Goal: Feedback & Contribution: Contribute content

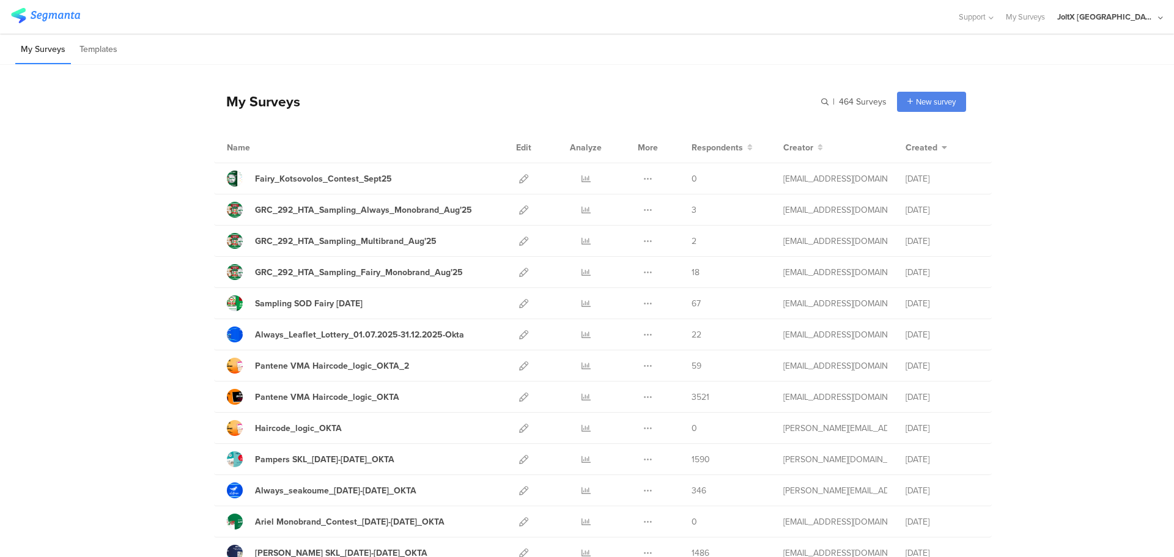
click at [474, 93] on div "My Surveys | 464 Surveys New survey Start from scratch Choose from templates" at bounding box center [590, 101] width 752 height 49
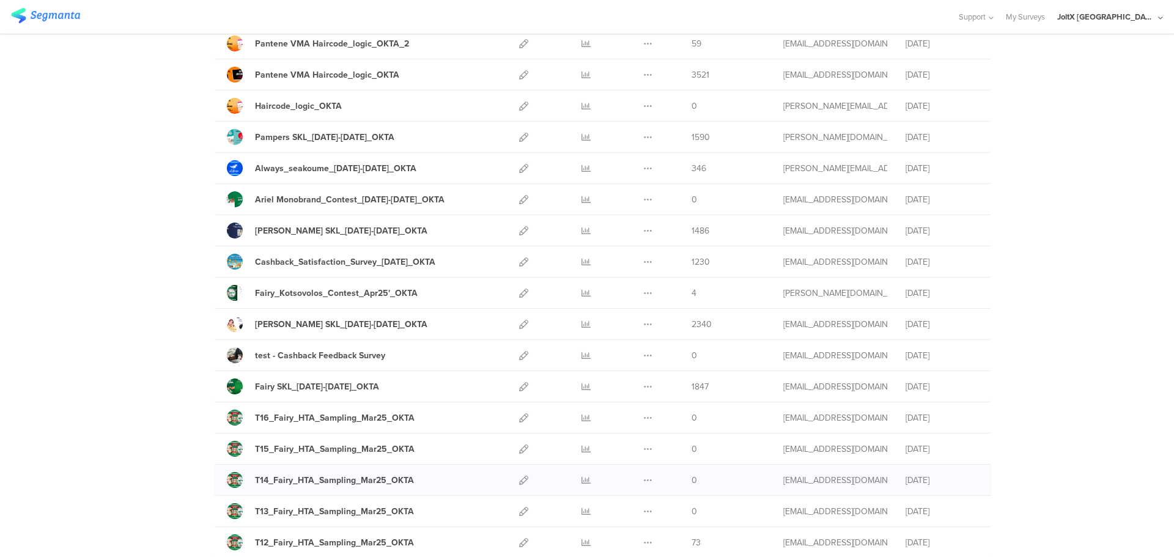
scroll to position [306, 0]
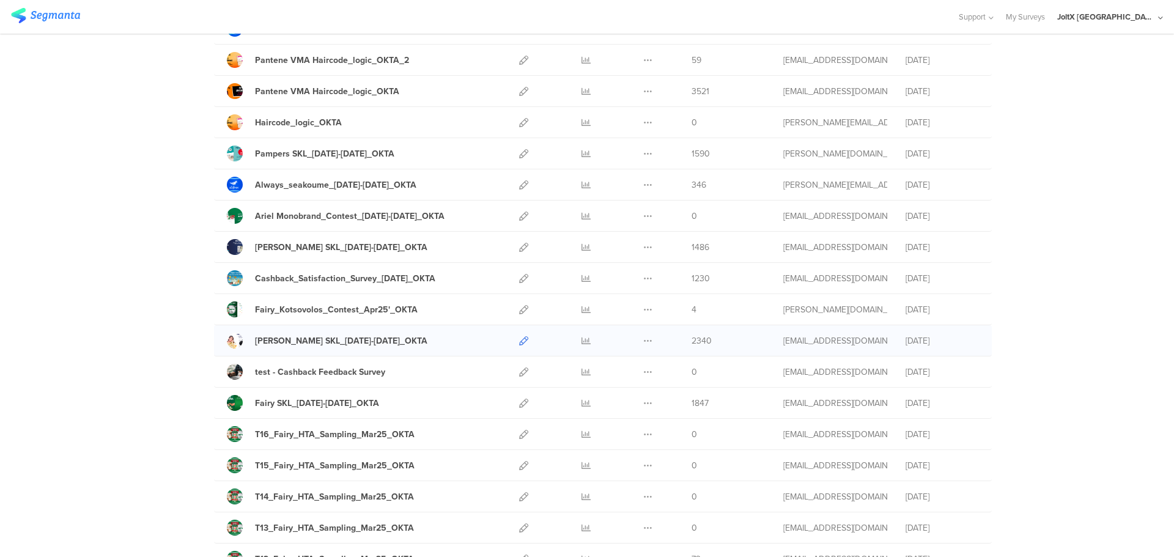
click at [520, 341] on icon at bounding box center [523, 340] width 9 height 9
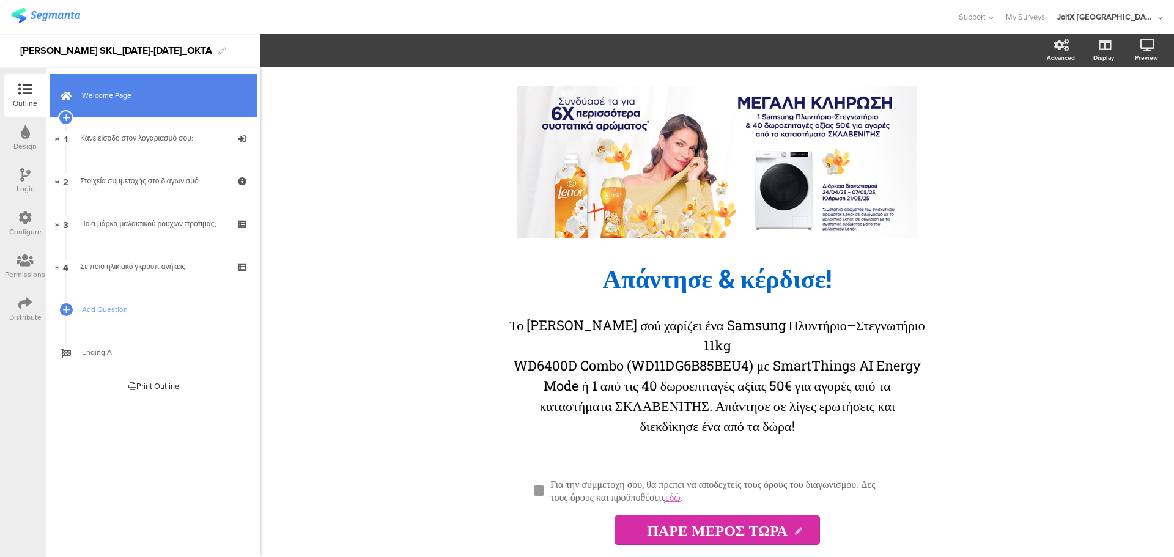
click at [141, 100] on span "Welcome Page" at bounding box center [160, 95] width 157 height 12
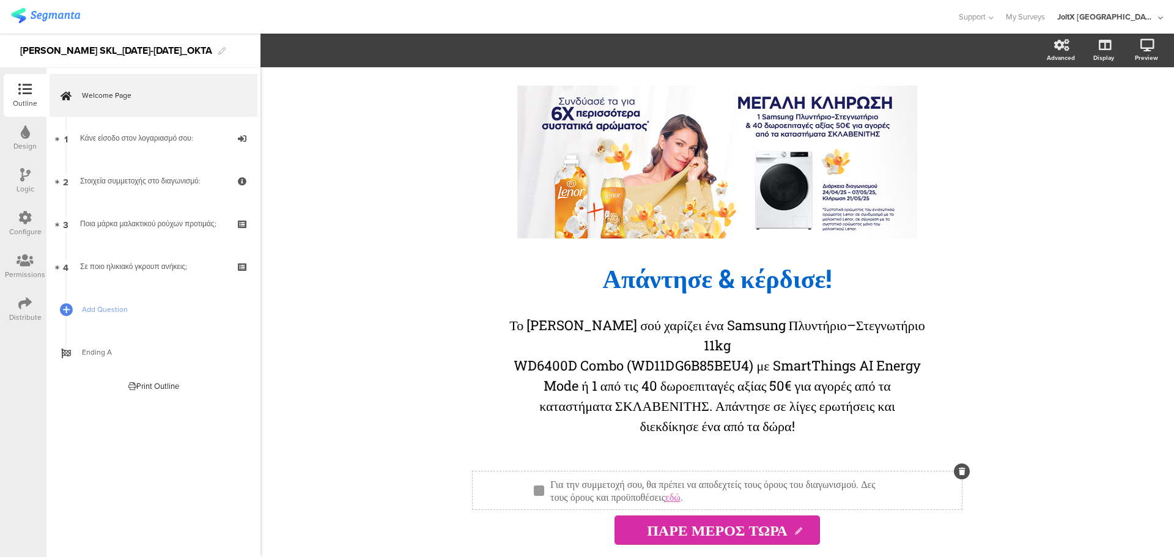
click at [697, 487] on div "Για την συμμετοχή σου, θα πρέπει να αποδεχτείς τους όρους του διαγωνισμού. Δες …" at bounding box center [722, 490] width 350 height 32
click at [709, 479] on p "Για την συμμετοχή σου, θα πρέπει να αποδεχτείς τους όρους του διαγωνισμού. Δες …" at bounding box center [722, 491] width 344 height 26
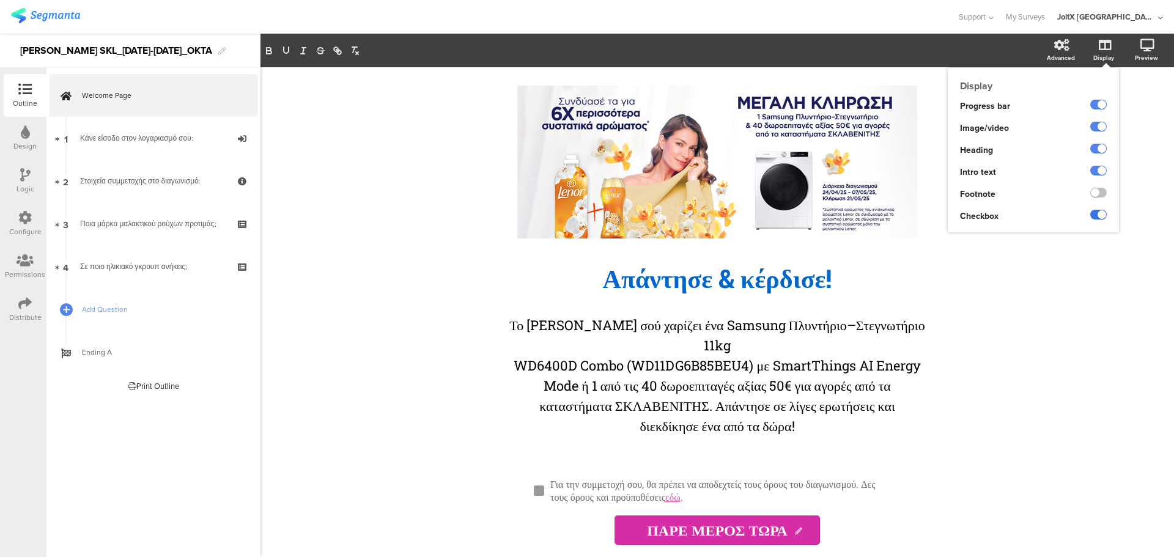
click at [1101, 217] on label at bounding box center [1098, 215] width 17 height 10
click at [0, 0] on input "checkbox" at bounding box center [0, 0] width 0 height 0
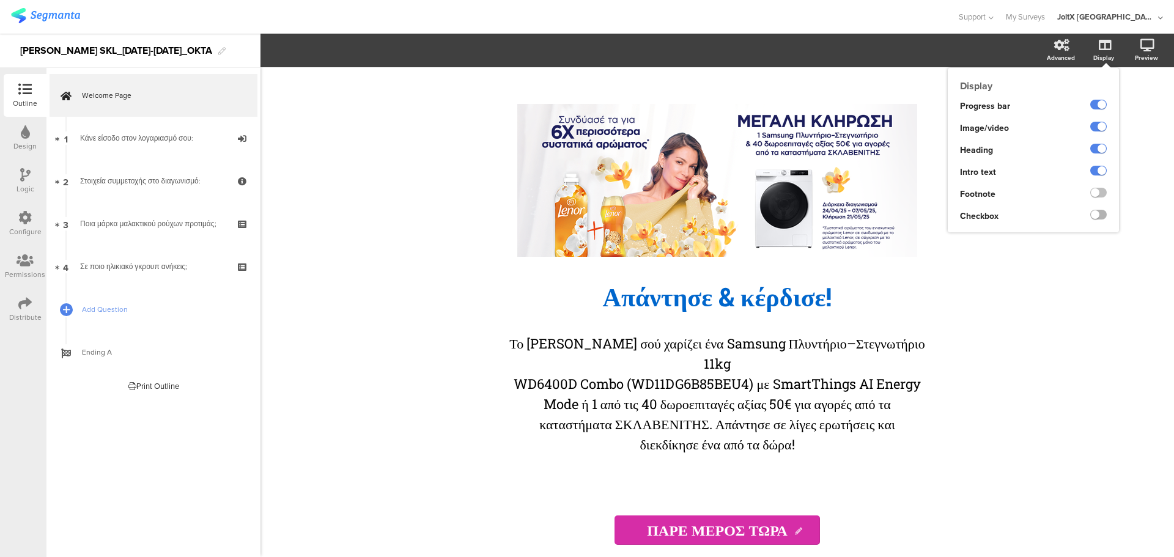
click at [1101, 217] on label at bounding box center [1098, 215] width 17 height 10
click at [0, 0] on input "checkbox" at bounding box center [0, 0] width 0 height 0
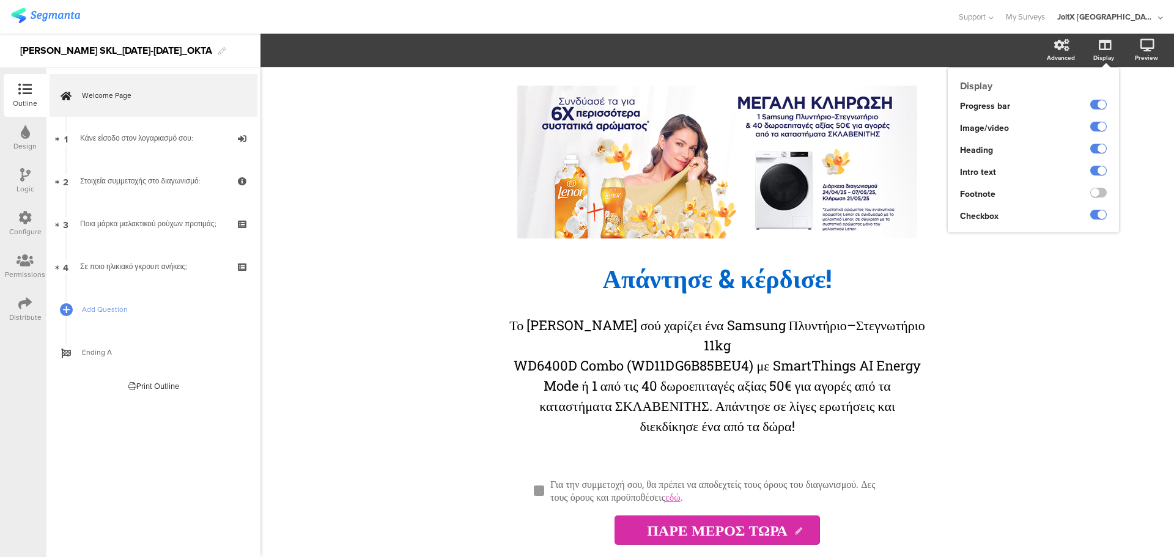
click at [1055, 216] on div "Checkbox" at bounding box center [1004, 216] width 112 height 22
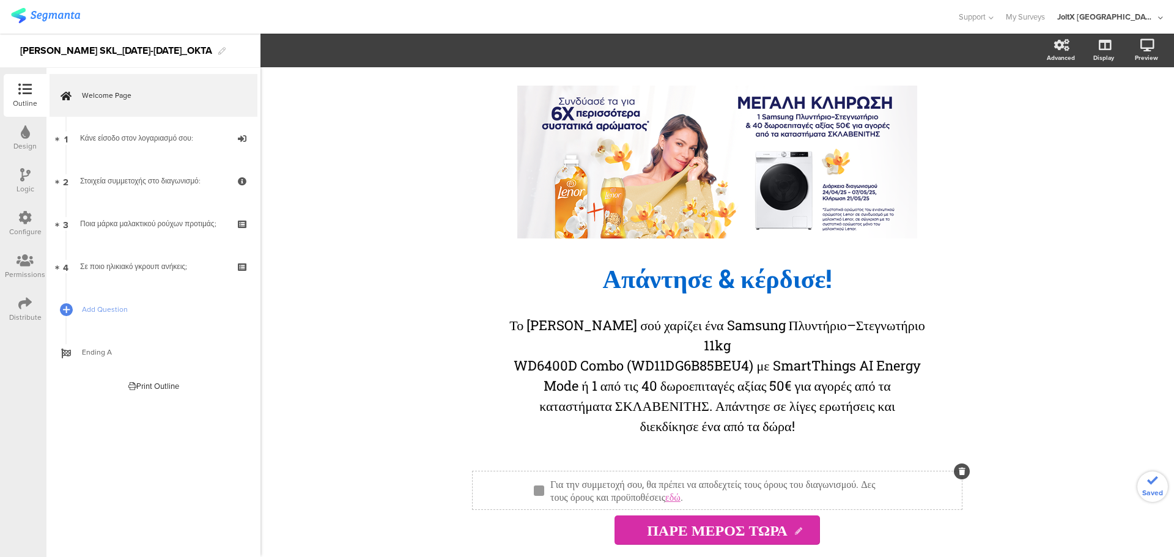
click at [702, 498] on div "Για την συμμετοχή σου, θα πρέπει να αποδεχτείς τους όρους του διαγωνισμού. Δες …" at bounding box center [722, 490] width 350 height 32
click at [805, 503] on div "Για την συμμετοχή σου, θα πρέπει να αποδεχτείς τους όρους του διαγωνισμού. Δες …" at bounding box center [722, 490] width 350 height 32
click at [802, 501] on p "Για την συμμετοχή σου, θα πρέπει να αποδεχτείς τους όρους του διαγωνισμού. Δες …" at bounding box center [722, 491] width 344 height 26
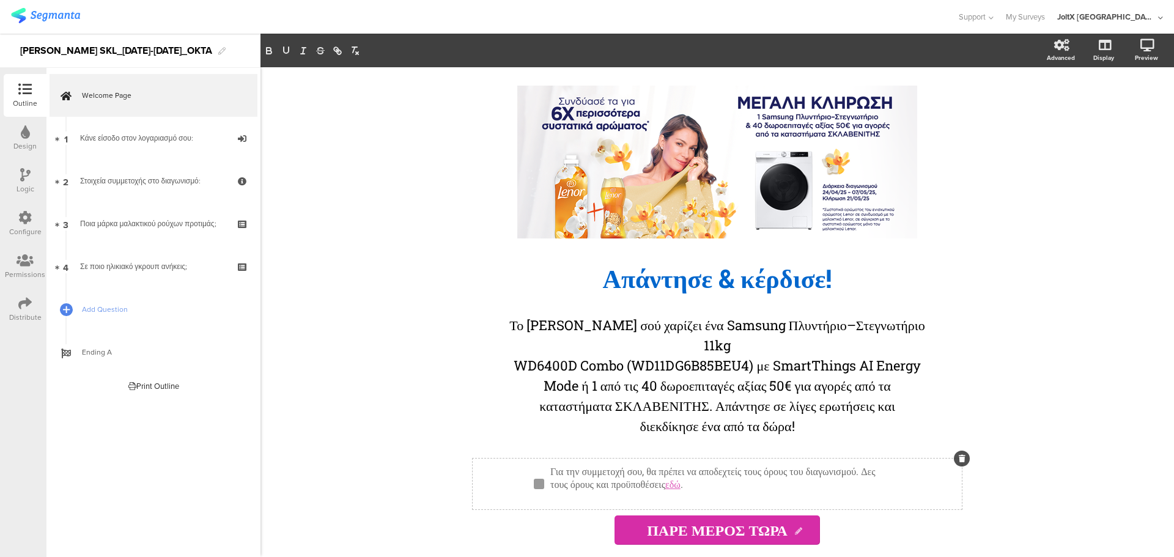
click at [633, 466] on p "Για την συμμετοχή σου, θα πρέπει να αποδεχτείς τους όρους του διαγωνισμού. Δες …" at bounding box center [722, 478] width 344 height 26
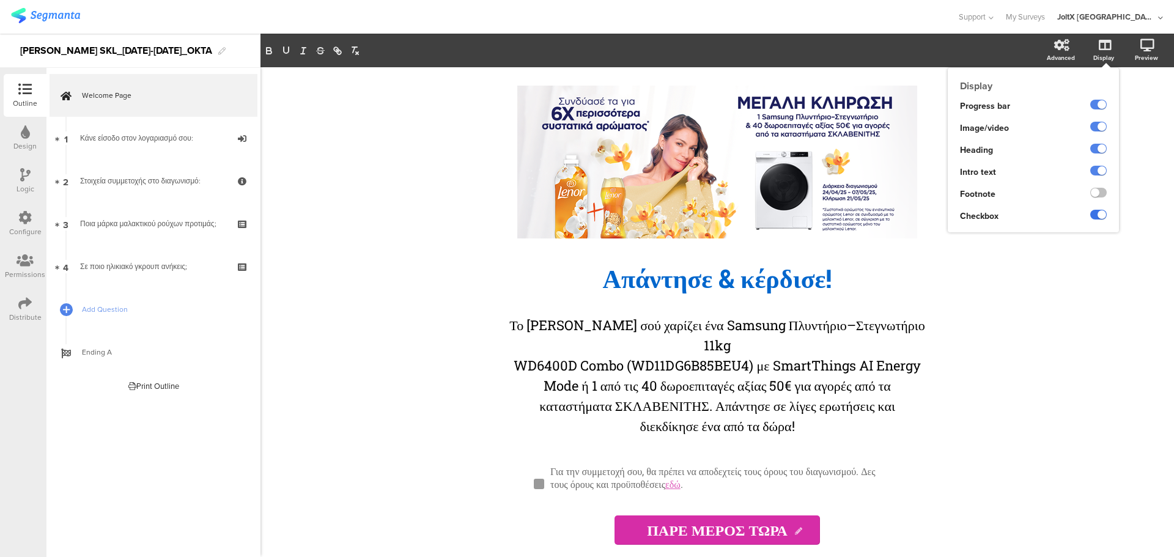
click at [1100, 214] on label at bounding box center [1098, 215] width 17 height 10
click at [0, 0] on input "checkbox" at bounding box center [0, 0] width 0 height 0
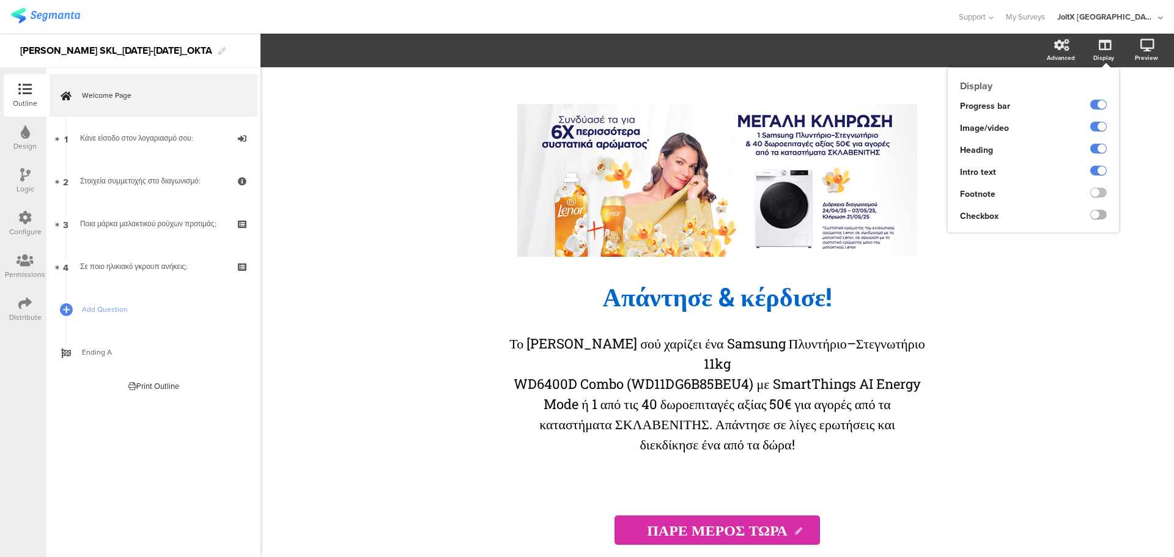
click at [1100, 214] on label at bounding box center [1098, 215] width 17 height 10
click at [0, 0] on input "checkbox" at bounding box center [0, 0] width 0 height 0
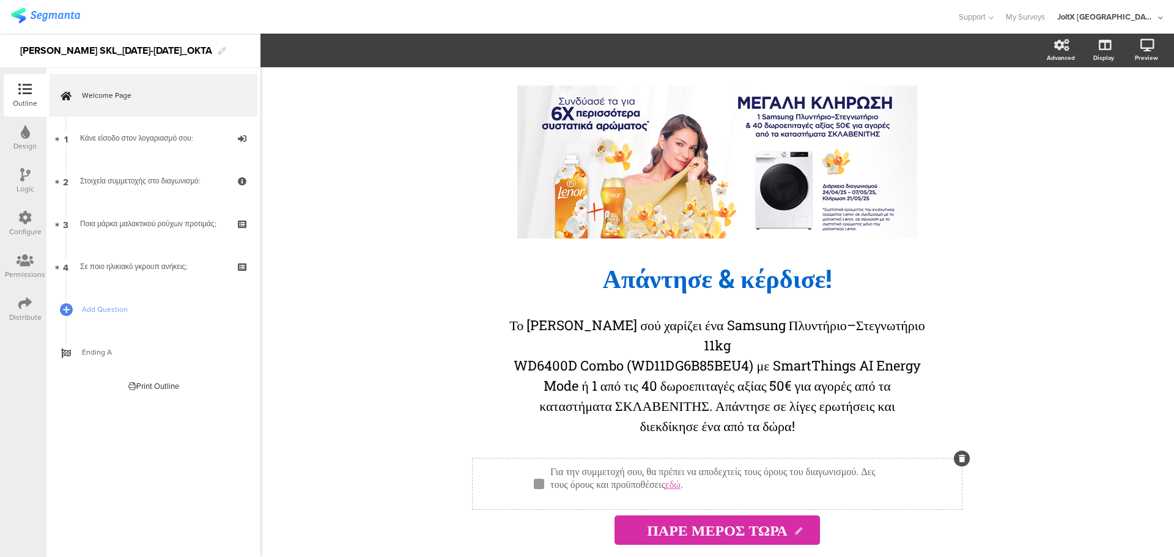
click at [803, 484] on div "Για την συμμετοχή σου, θα πρέπει να αποδεχτείς τους όρους του διαγωνισμού. Δες …" at bounding box center [722, 484] width 350 height 45
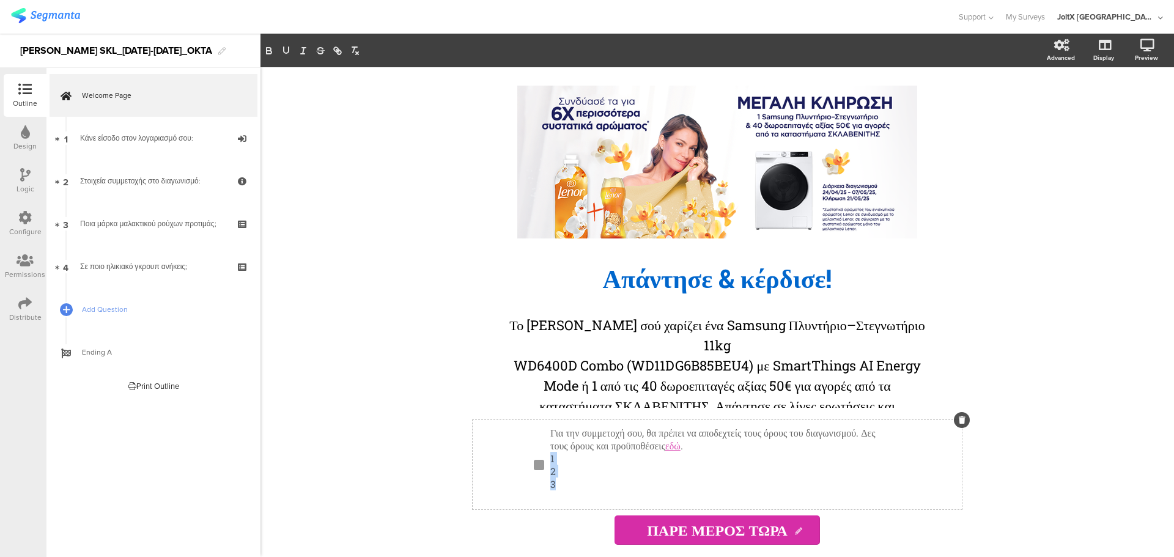
drag, startPoint x: 572, startPoint y: 488, endPoint x: 551, endPoint y: 464, distance: 31.6
click at [551, 464] on div "Για την συμμετοχή σου, θα πρέπει να αποδεχτείς τους όρους του διαγωνισμού. Δες …" at bounding box center [722, 464] width 344 height 77
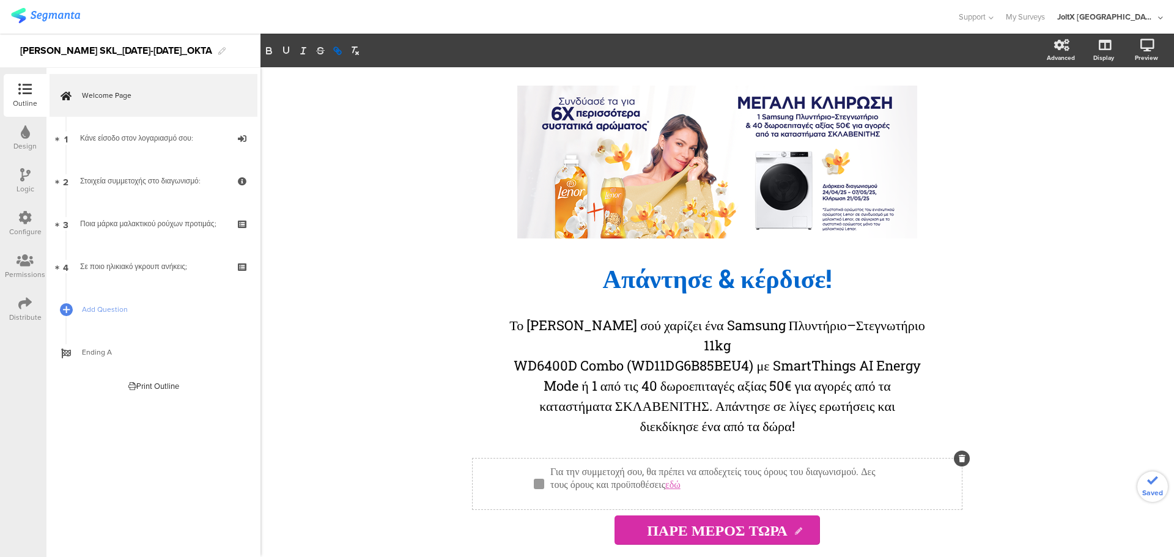
click at [995, 173] on div "/ Απάντησε & κέρδισε! Απάντησε & κέρδισε! Το [PERSON_NAME] σού χαρίζει ένα Sams…" at bounding box center [716, 312] width 913 height 490
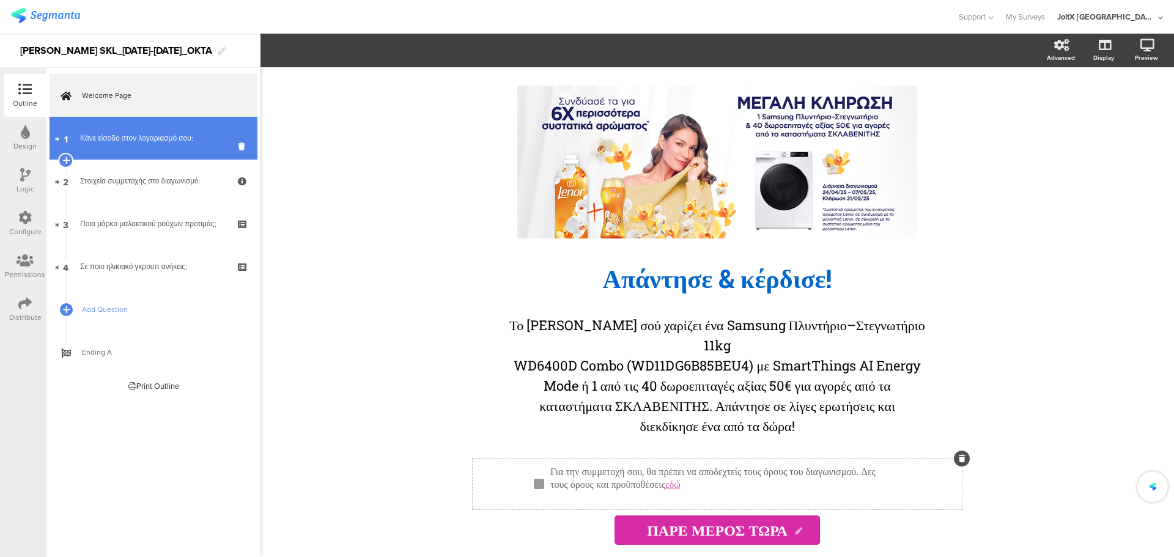
click at [163, 137] on div "Κάνε είσοδο στον λογαριασμό σου:" at bounding box center [153, 138] width 146 height 12
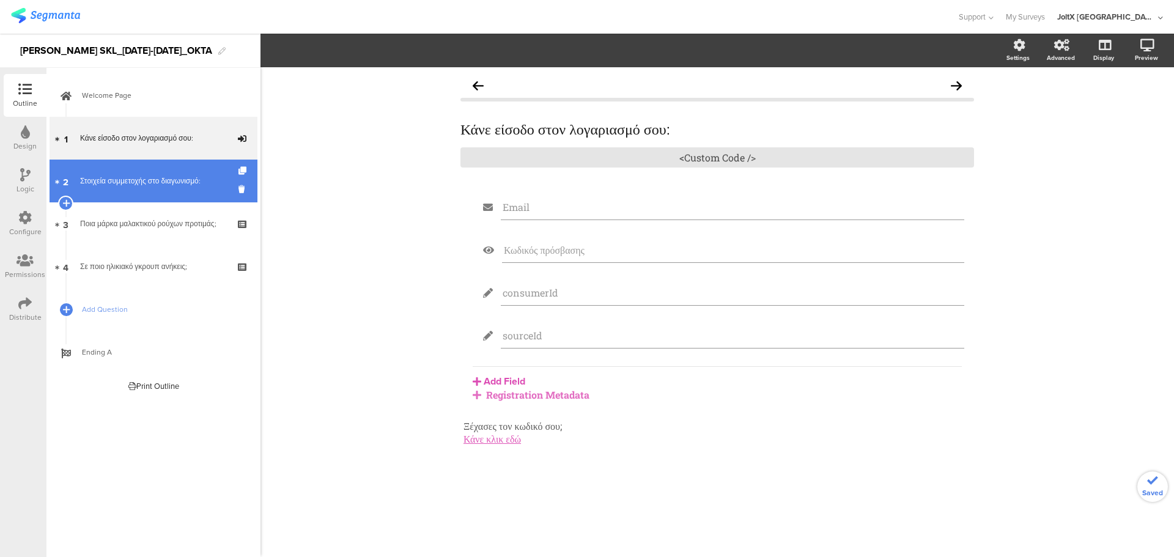
click at [176, 178] on div "Στοιχεία συμμετοχής στο διαγωνισμό:" at bounding box center [153, 181] width 146 height 12
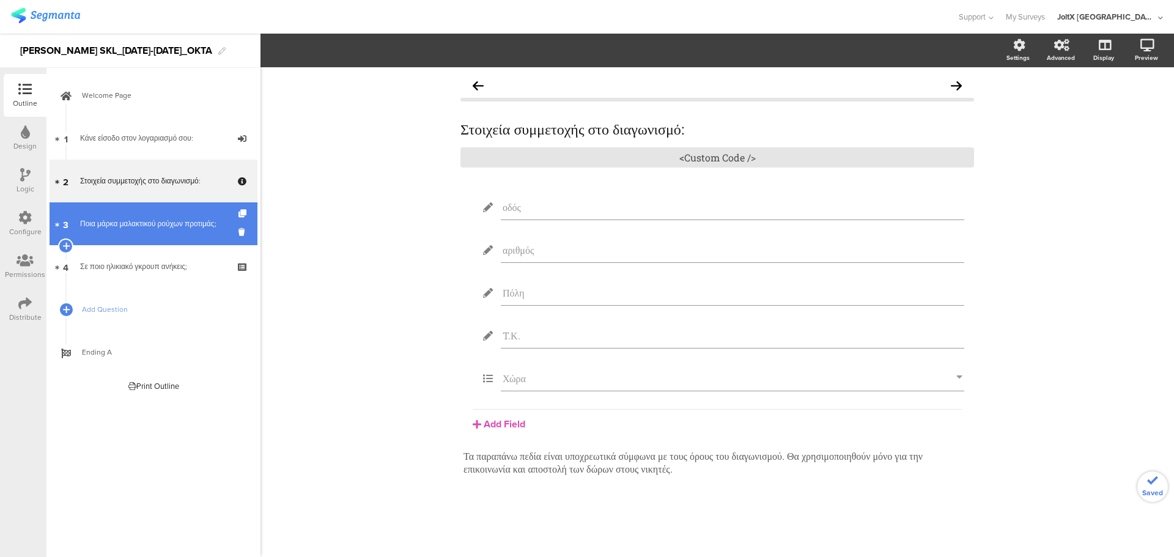
click at [159, 204] on link "3 Ποια μάρκα μαλακτικού ρούχων προτιμάς;" at bounding box center [154, 223] width 208 height 43
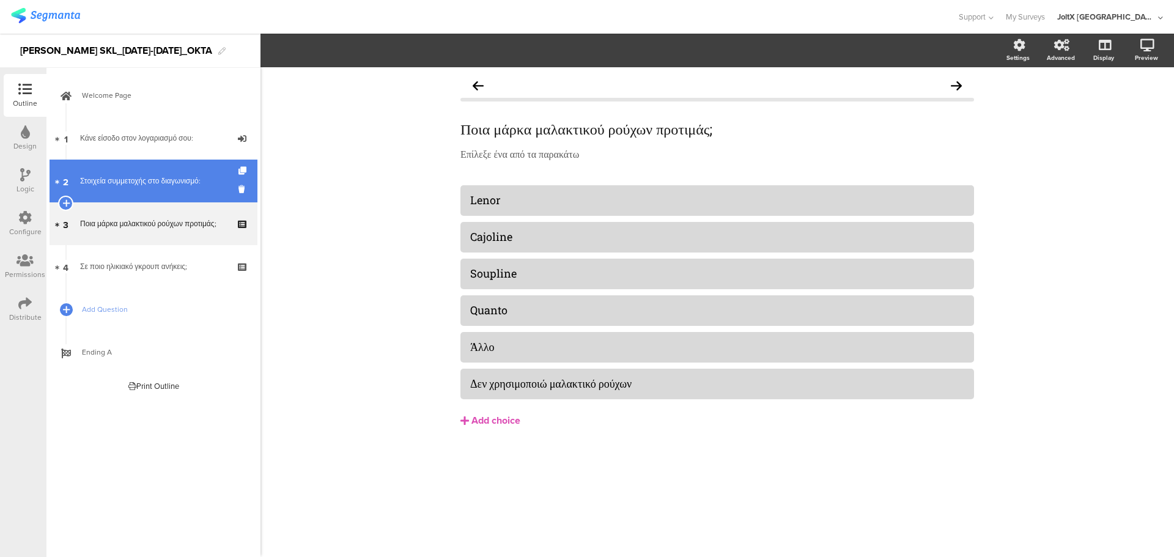
click at [155, 180] on div "Στοιχεία συμμετοχής στο διαγωνισμό:" at bounding box center [153, 181] width 146 height 12
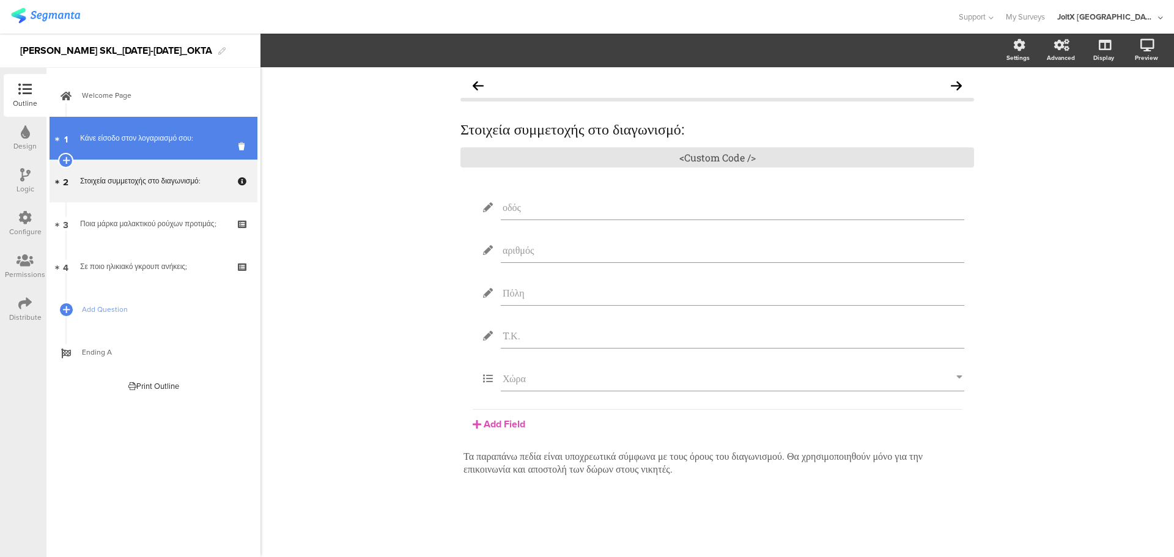
click at [161, 155] on link "1 Κάνε είσοδο στον λογαριασμό σου:" at bounding box center [154, 138] width 208 height 43
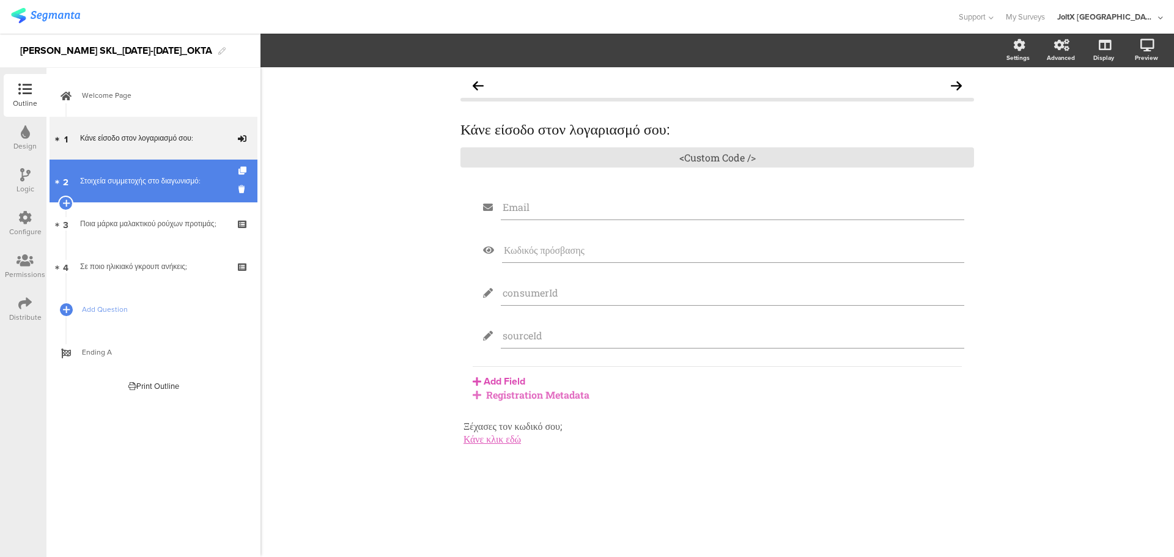
click at [164, 183] on div "Στοιχεία συμμετοχής στο διαγωνισμό:" at bounding box center [153, 181] width 146 height 12
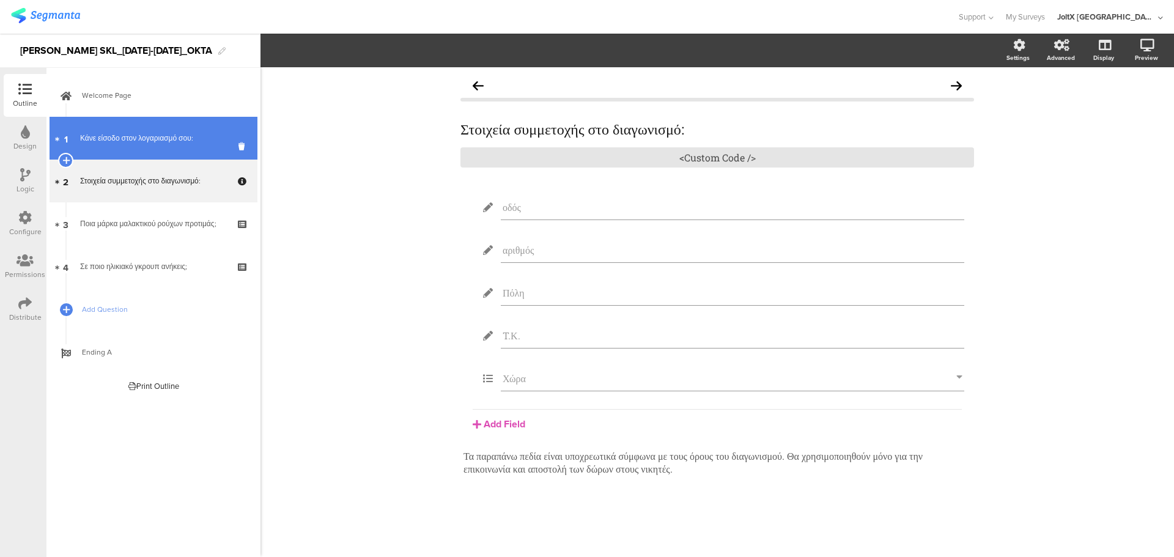
click at [170, 140] on div "Κάνε είσοδο στον λογαριασμό σου:" at bounding box center [153, 138] width 146 height 12
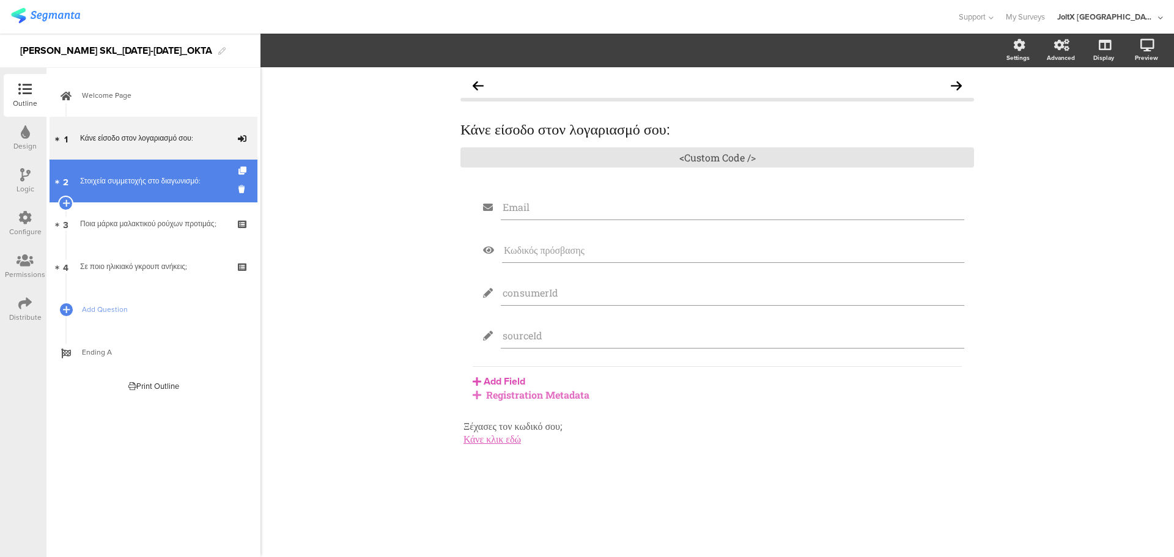
click at [177, 189] on link "2 Στοιχεία συμμετοχής στο διαγωνισμό:" at bounding box center [154, 181] width 208 height 43
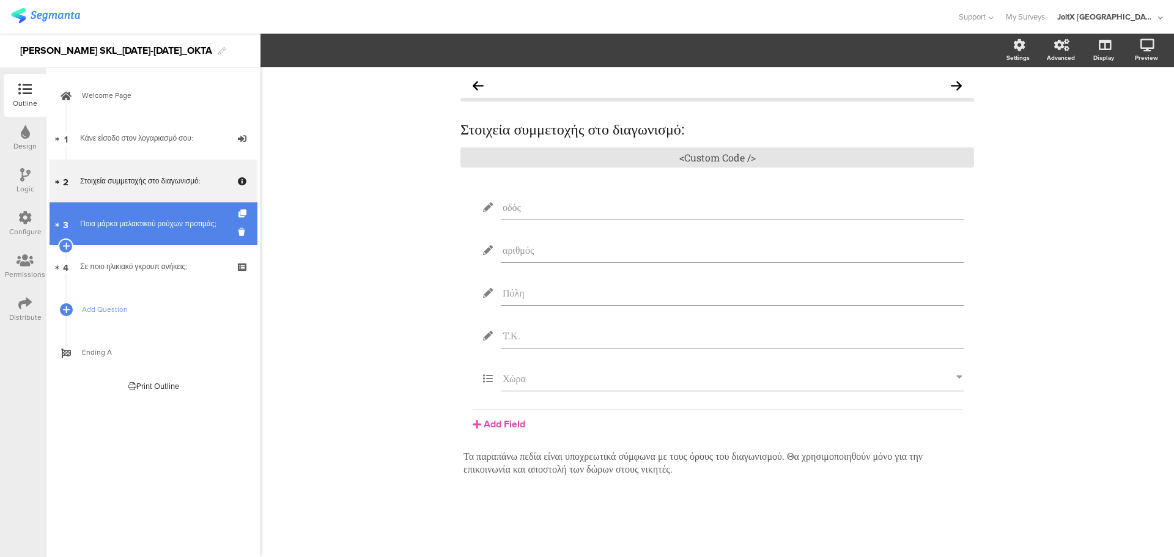
click at [182, 224] on div "Ποια μάρκα μαλακτικού ρούχων προτιμάς;" at bounding box center [153, 224] width 146 height 12
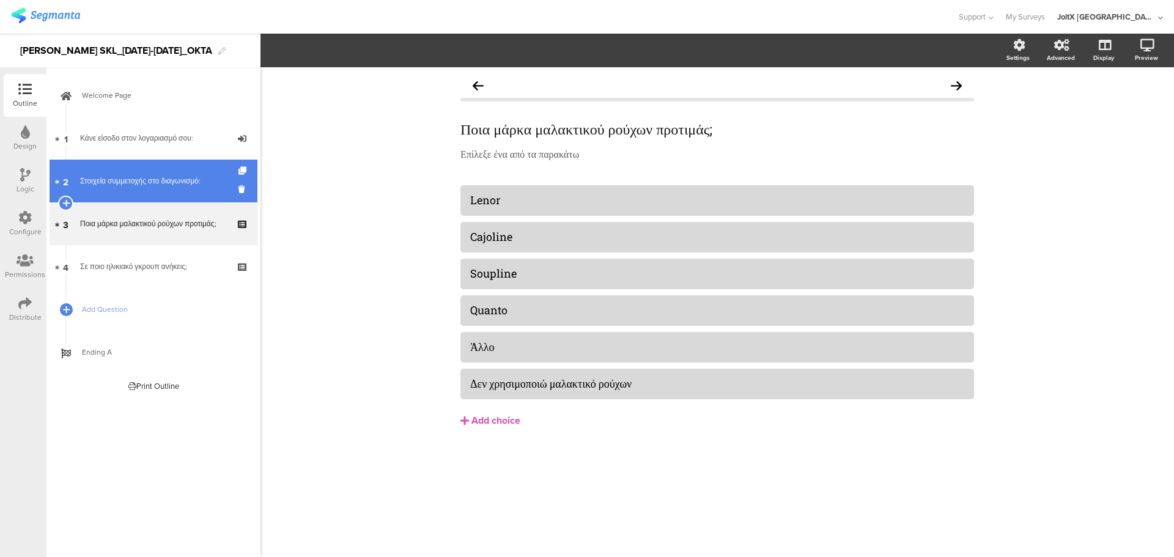
click at [183, 189] on link "2 Στοιχεία συμμετοχής στο διαγωνισμό:" at bounding box center [154, 181] width 208 height 43
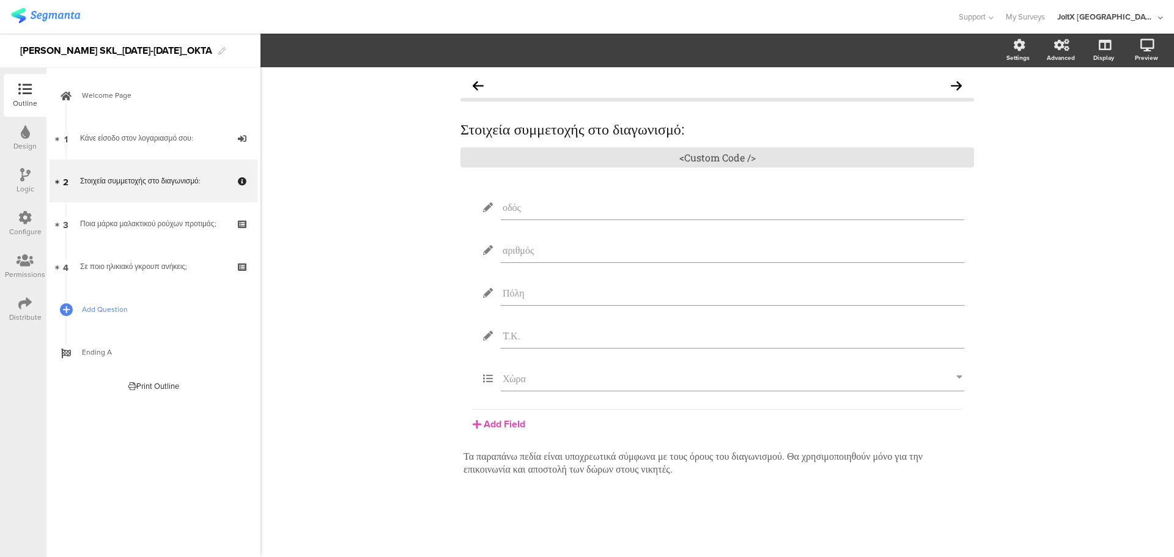
click at [80, 308] on link "Add Question" at bounding box center [154, 309] width 208 height 43
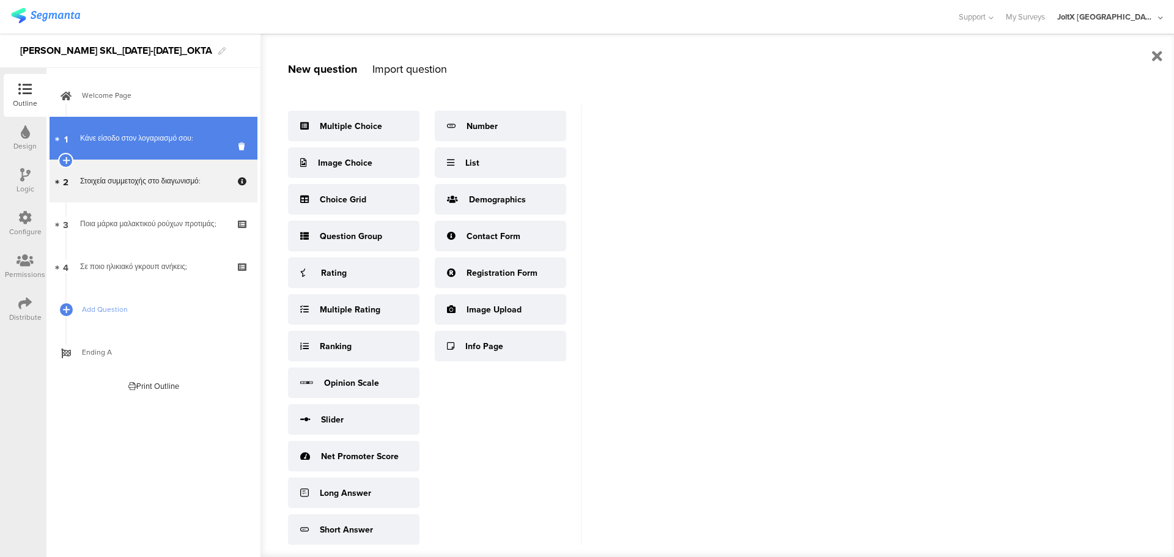
click at [163, 141] on div "Κάνε είσοδο στον λογαριασμό σου:" at bounding box center [153, 138] width 146 height 12
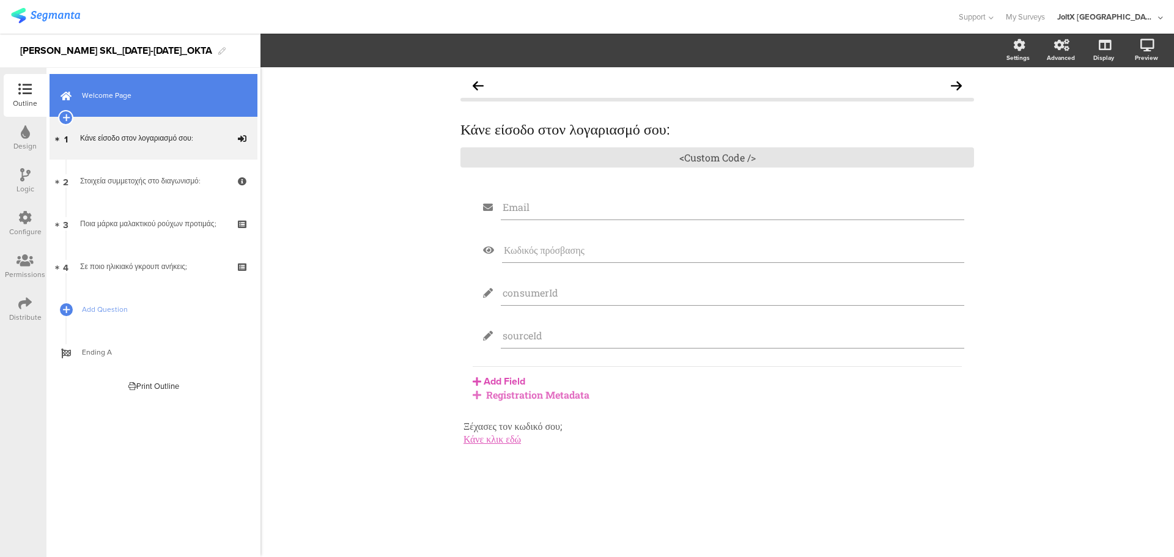
click at [150, 93] on span "Welcome Page" at bounding box center [160, 95] width 157 height 12
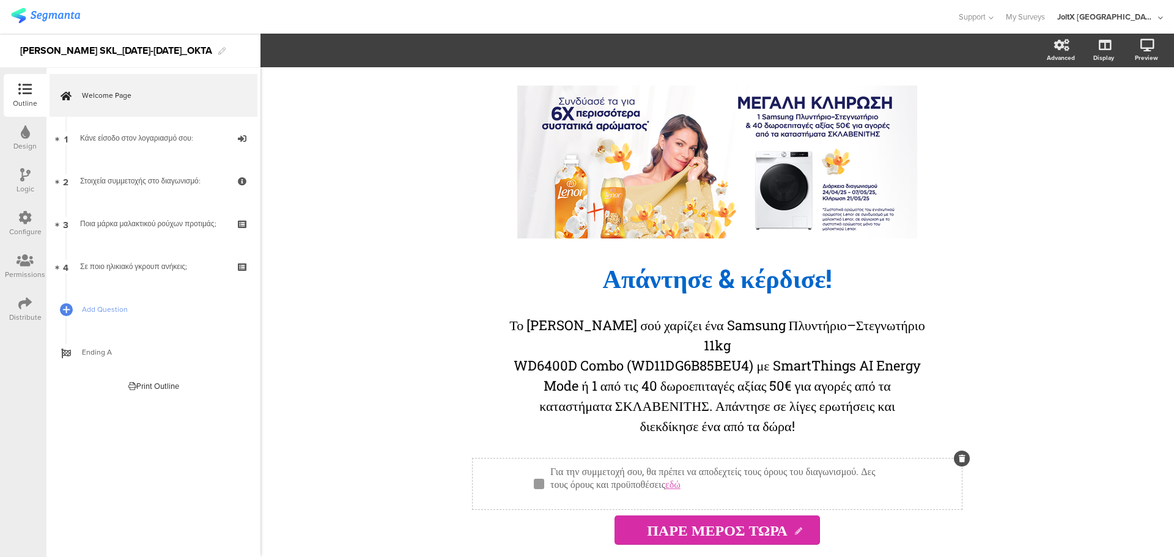
click at [636, 498] on div "Για την συμμετοχή σου, θα πρέπει να αποδεχτείς τους όρους του διαγωνισμού. Δες …" at bounding box center [722, 484] width 350 height 45
